Goal: Task Accomplishment & Management: Use online tool/utility

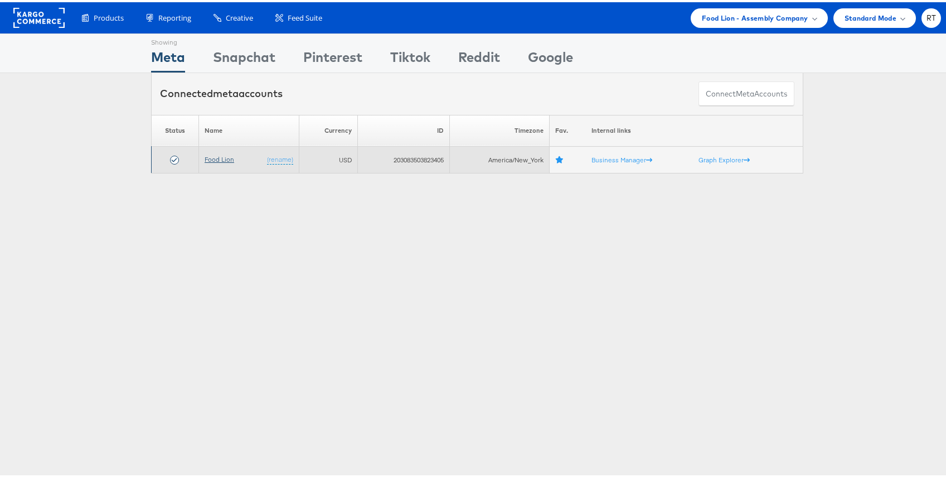
click at [211, 156] on link "Food Lion" at bounding box center [220, 157] width 30 height 8
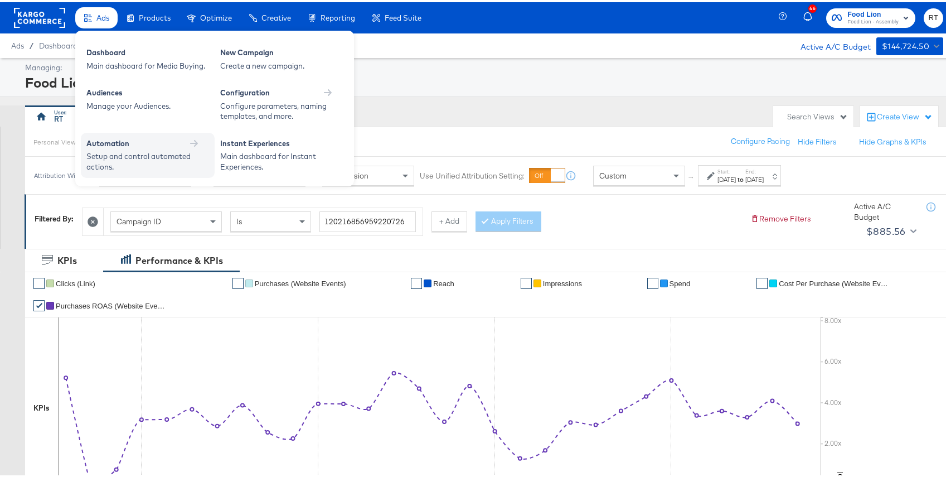
click at [141, 147] on div "Automation" at bounding box center [147, 142] width 123 height 13
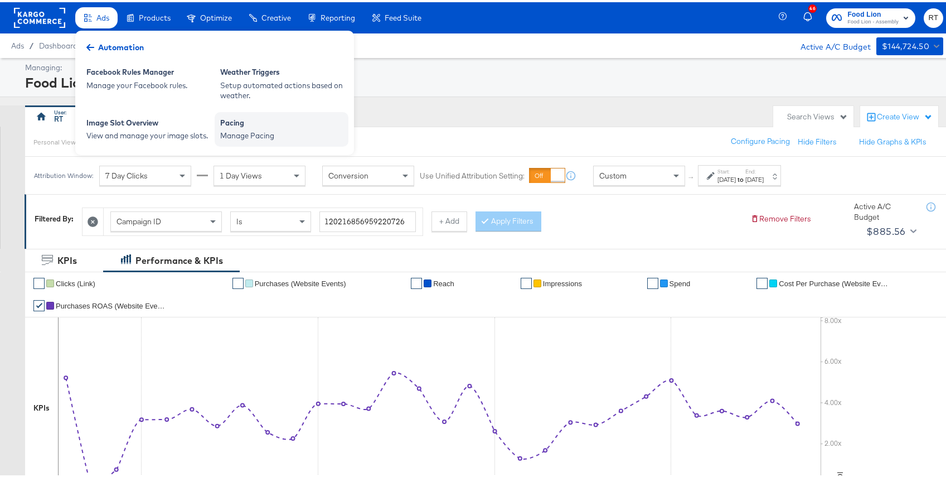
click at [243, 139] on div "Pacing Manage Pacing" at bounding box center [282, 127] width 134 height 35
click at [241, 127] on div "Pacing" at bounding box center [281, 121] width 123 height 13
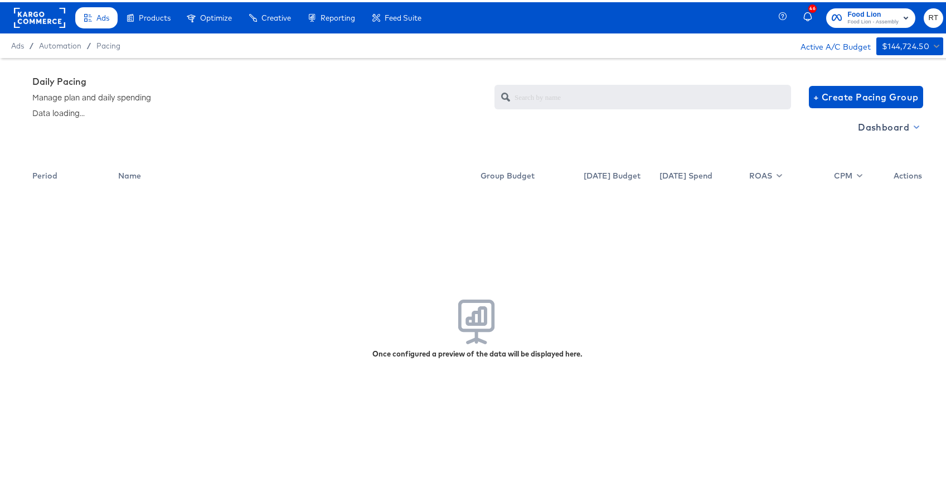
click at [883, 123] on span "Dashboard" at bounding box center [888, 125] width 60 height 16
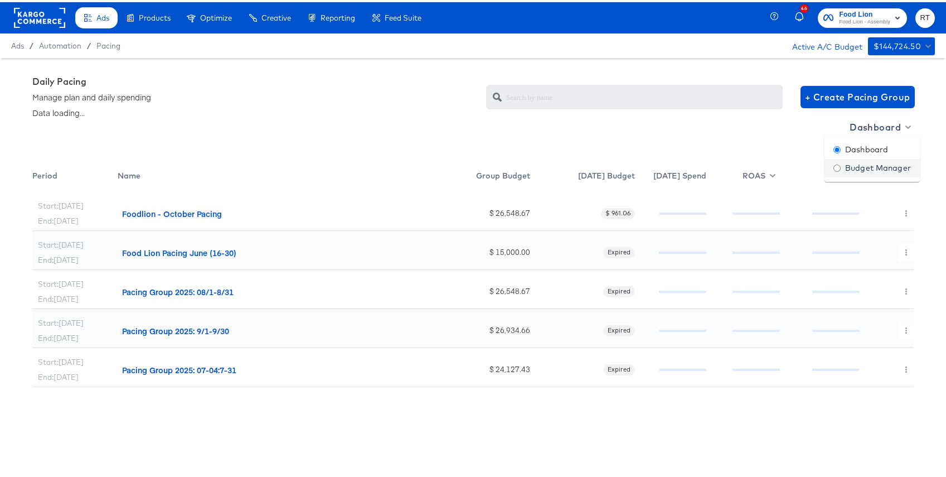
click at [849, 166] on div "Budget Manager" at bounding box center [872, 166] width 77 height 12
radio input "false"
radio input "true"
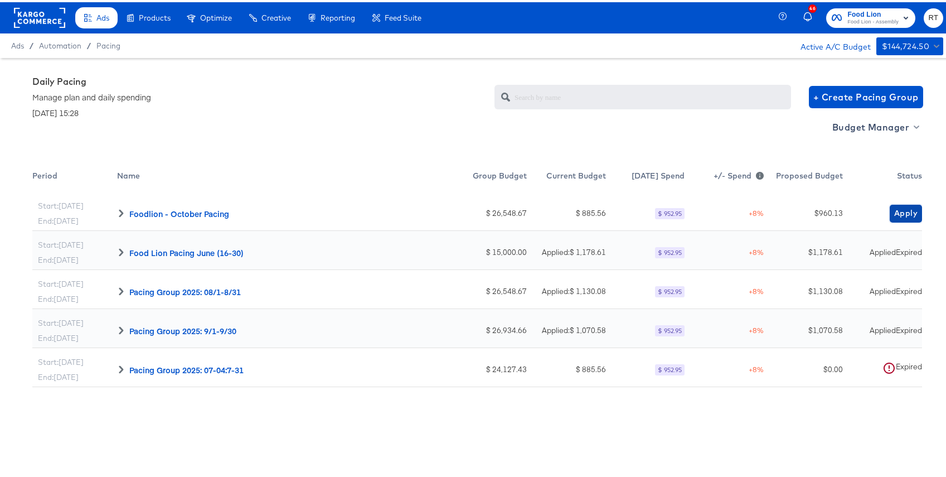
click at [904, 211] on span "Apply" at bounding box center [905, 211] width 23 height 14
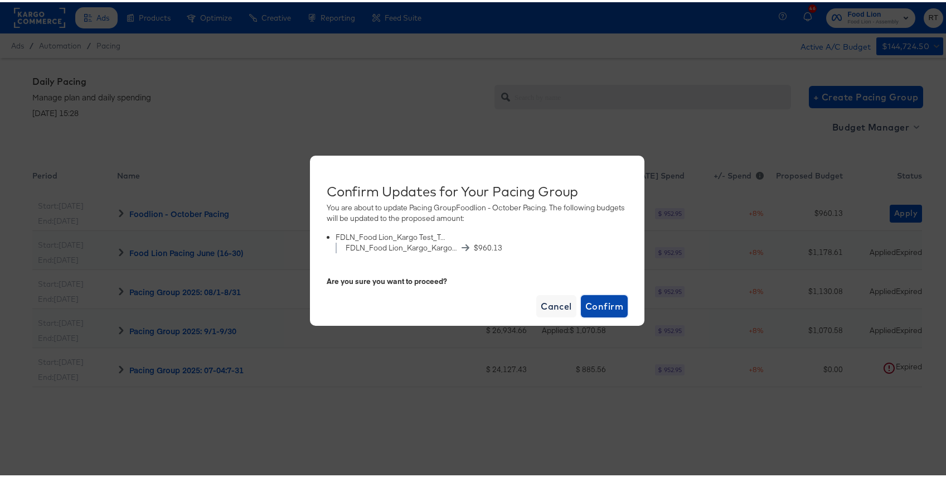
click at [589, 297] on span "Confirm" at bounding box center [604, 304] width 38 height 16
